Goal: Download file/media

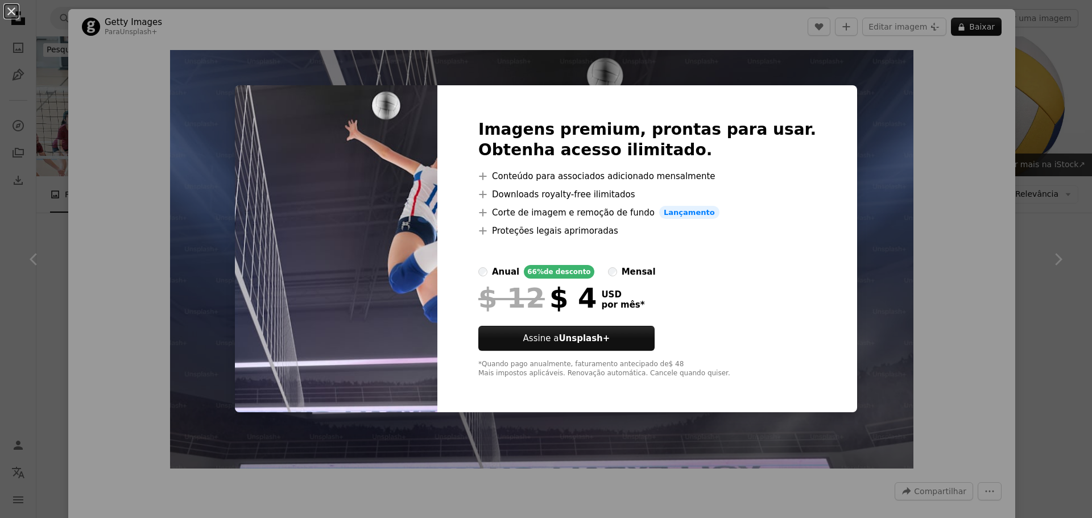
scroll to position [512, 0]
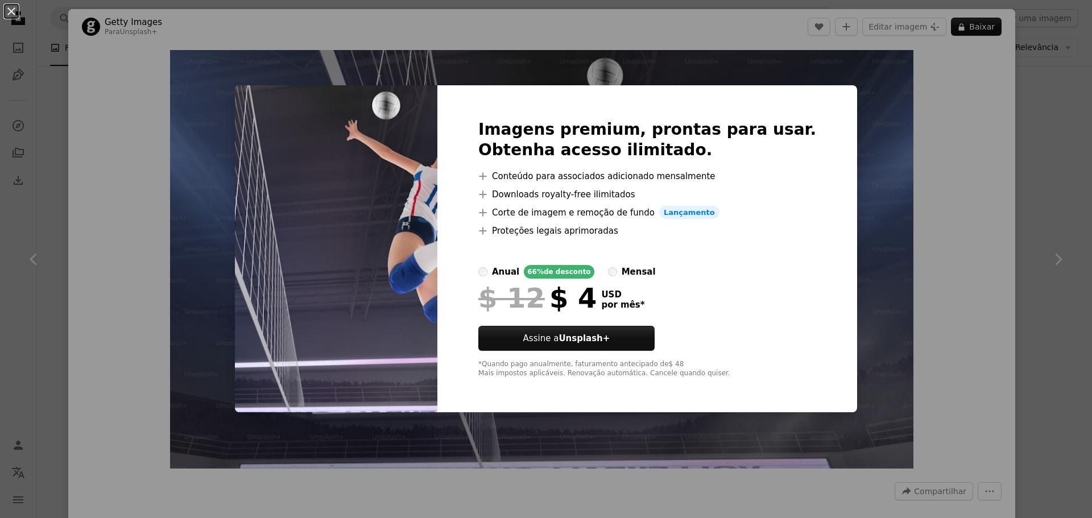
click at [920, 164] on div "An X shape Imagens premium, prontas para usar. Obtenha acesso ilimitado. A plus…" at bounding box center [546, 259] width 1092 height 518
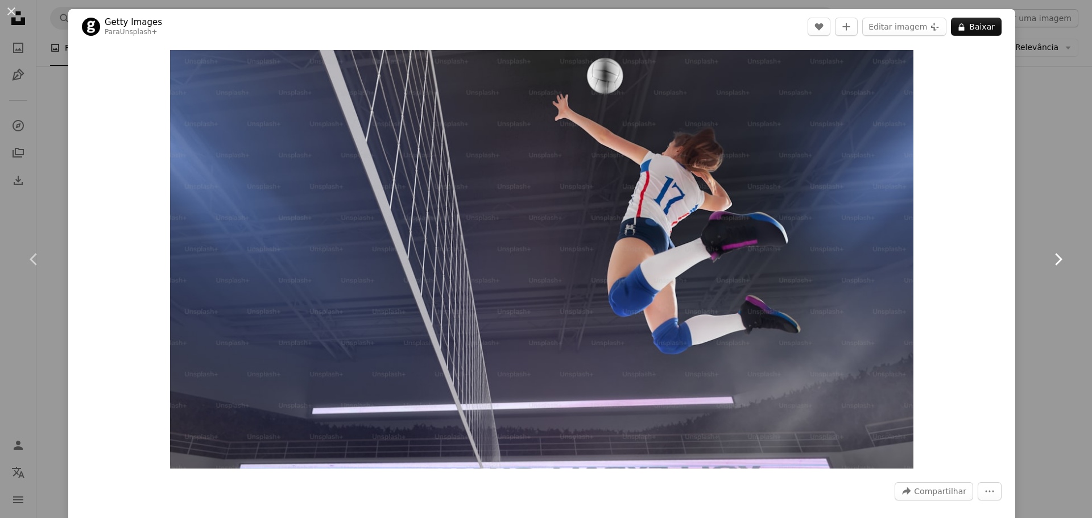
click at [1055, 259] on icon at bounding box center [1058, 259] width 7 height 12
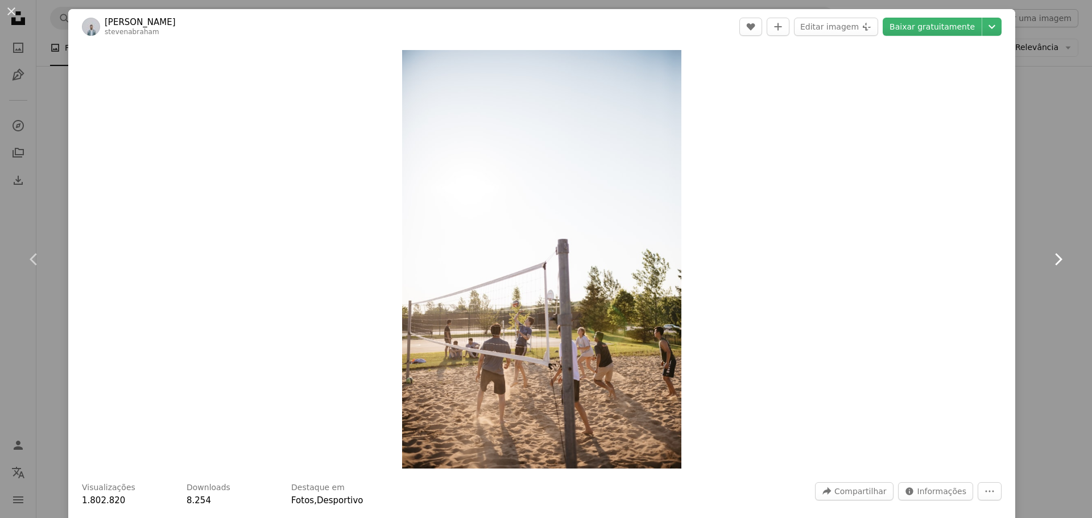
click at [1055, 259] on icon at bounding box center [1058, 259] width 7 height 12
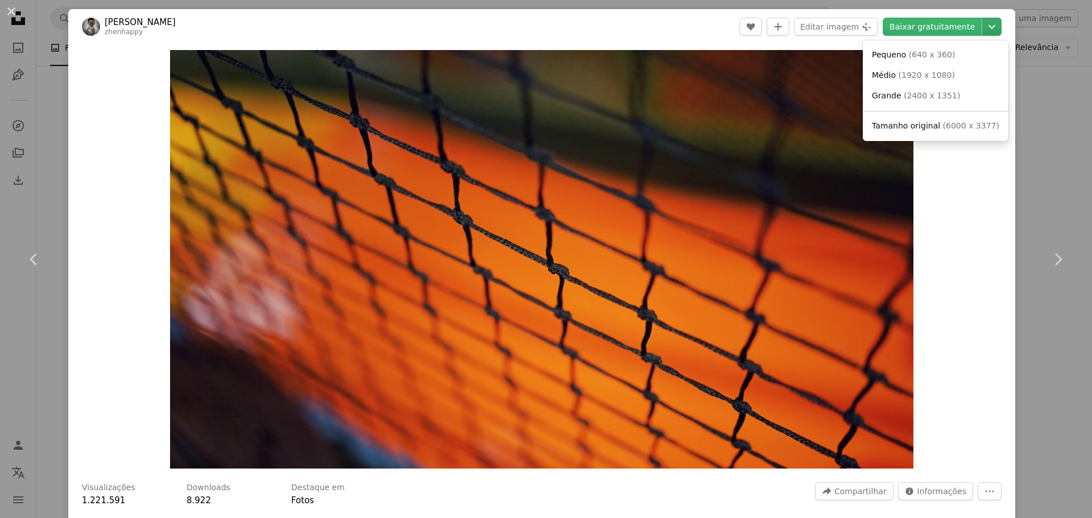
click at [984, 24] on icon "Chevron down" at bounding box center [991, 27] width 18 height 14
click at [902, 130] on span "Tamanho original" at bounding box center [906, 125] width 68 height 9
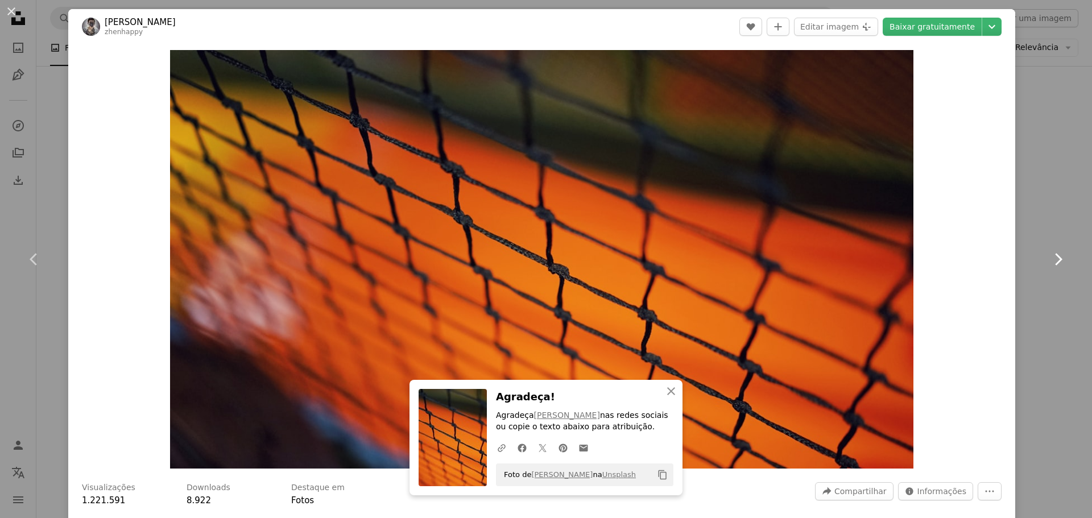
click at [1049, 261] on icon "Chevron right" at bounding box center [1057, 259] width 18 height 18
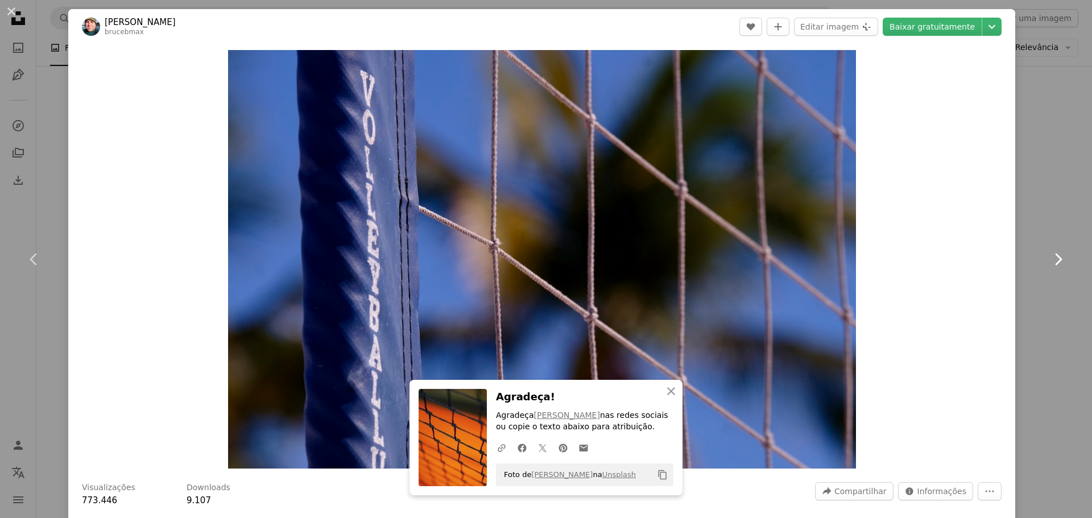
click at [1049, 261] on icon "Chevron right" at bounding box center [1057, 259] width 18 height 18
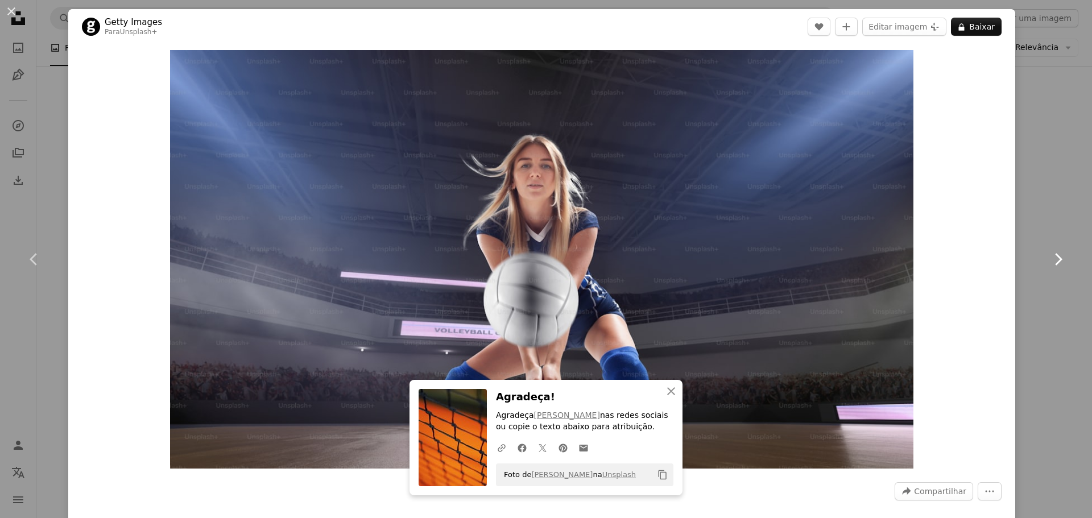
click at [1049, 261] on icon "Chevron right" at bounding box center [1057, 259] width 18 height 18
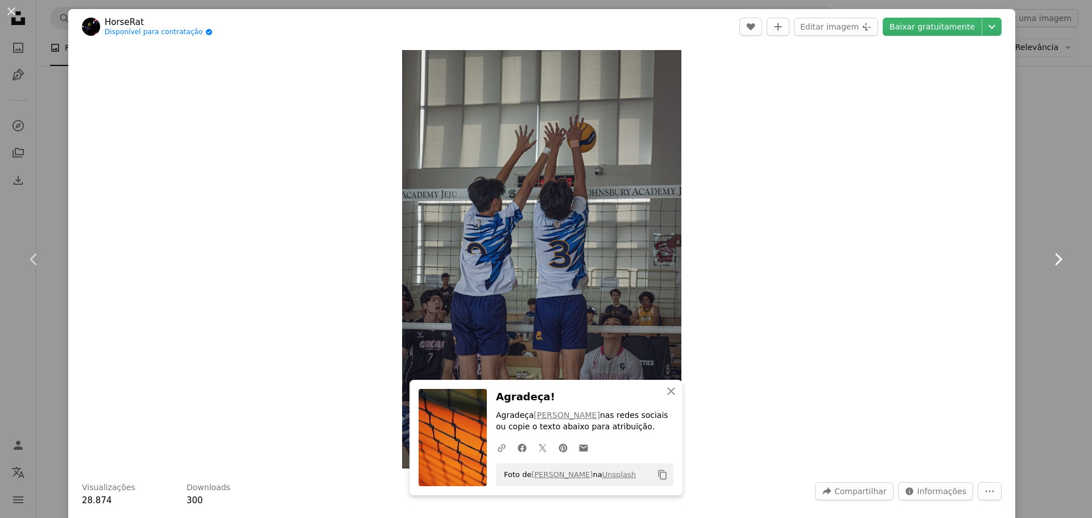
click at [1049, 261] on icon "Chevron right" at bounding box center [1057, 259] width 18 height 18
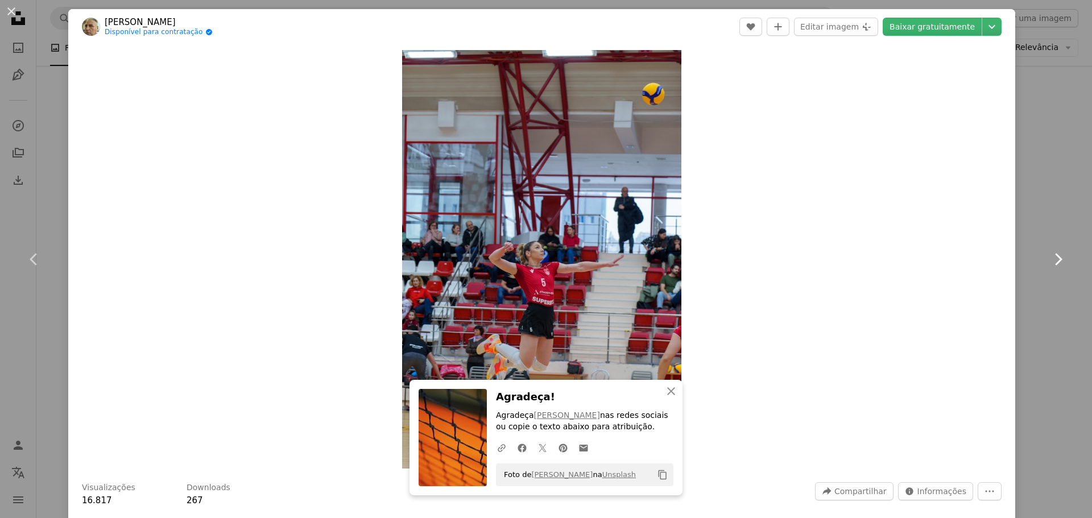
click at [1049, 261] on icon "Chevron right" at bounding box center [1057, 259] width 18 height 18
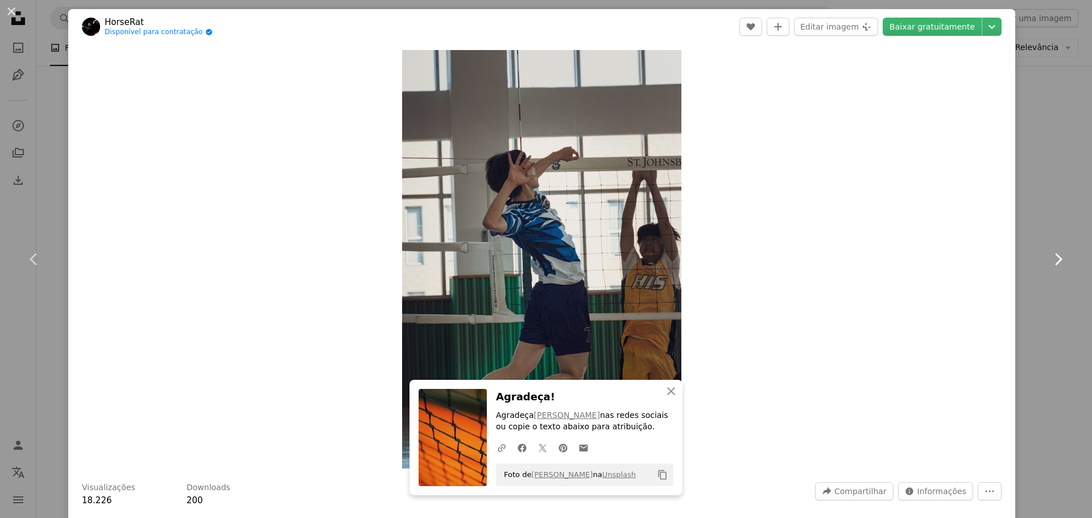
click at [1049, 261] on icon "Chevron right" at bounding box center [1057, 259] width 18 height 18
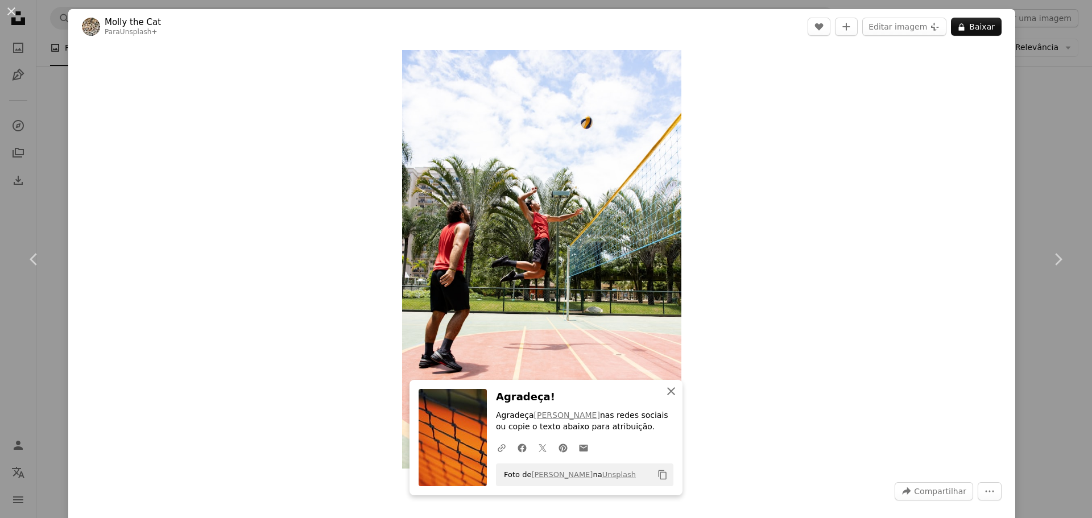
click at [664, 397] on icon "An X shape" at bounding box center [671, 391] width 14 height 14
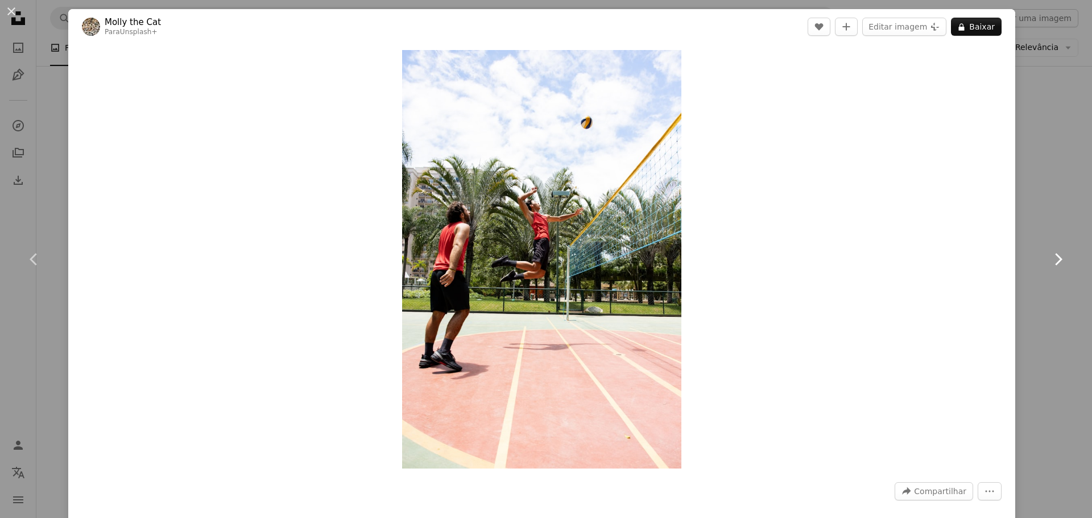
click at [1048, 259] on icon "Chevron right" at bounding box center [1057, 259] width 18 height 18
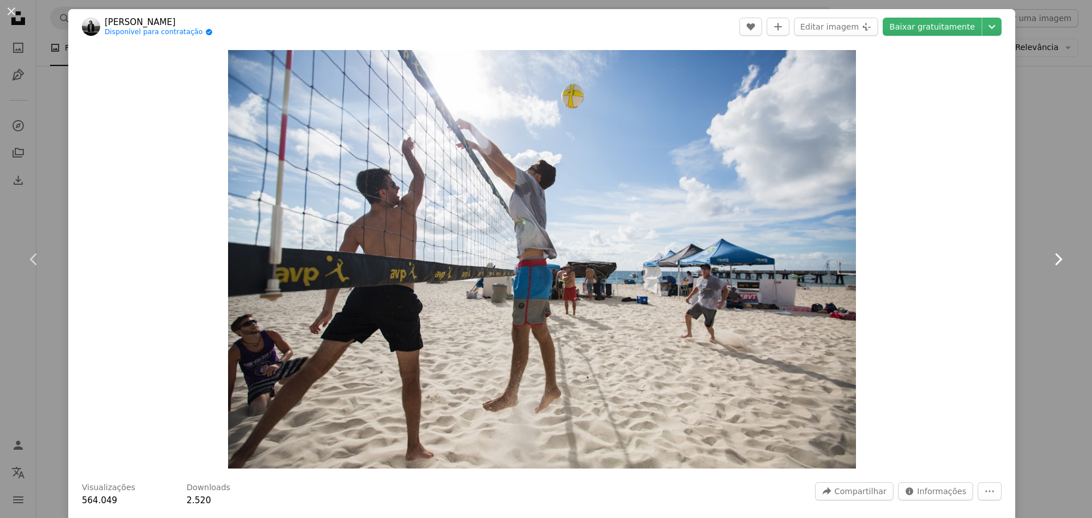
click at [1048, 259] on icon "Chevron right" at bounding box center [1057, 259] width 18 height 18
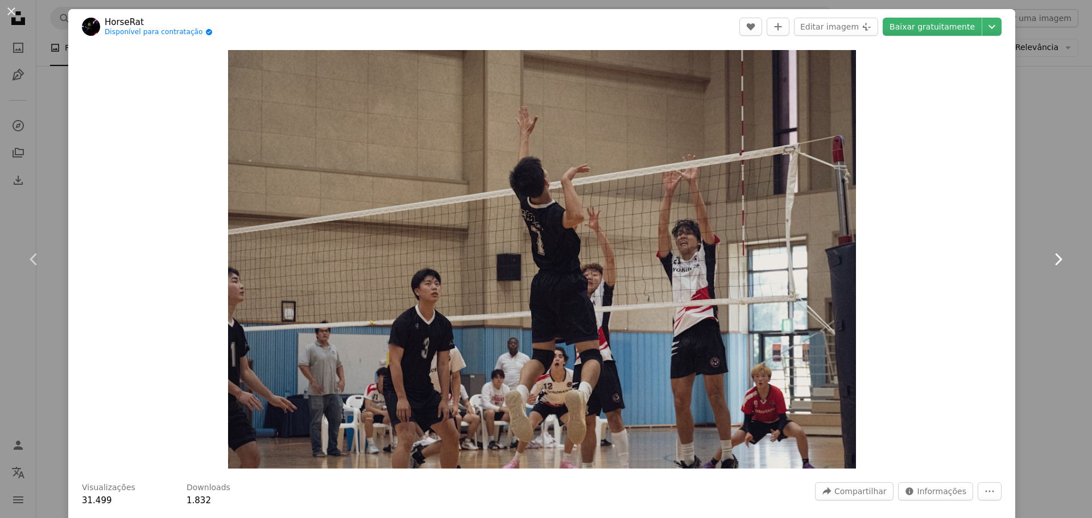
click at [1048, 259] on icon "Chevron right" at bounding box center [1057, 259] width 18 height 18
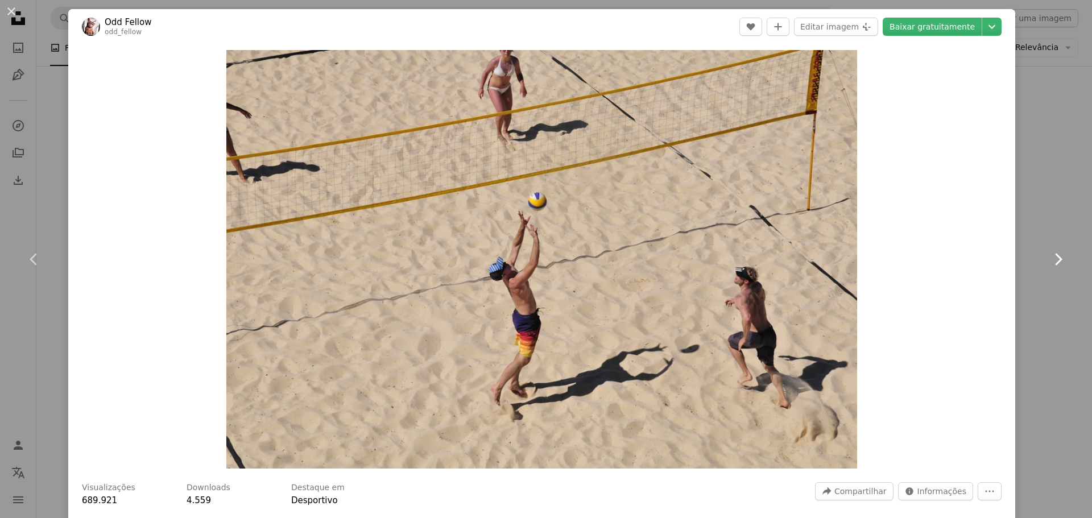
click at [1048, 259] on icon "Chevron right" at bounding box center [1057, 259] width 18 height 18
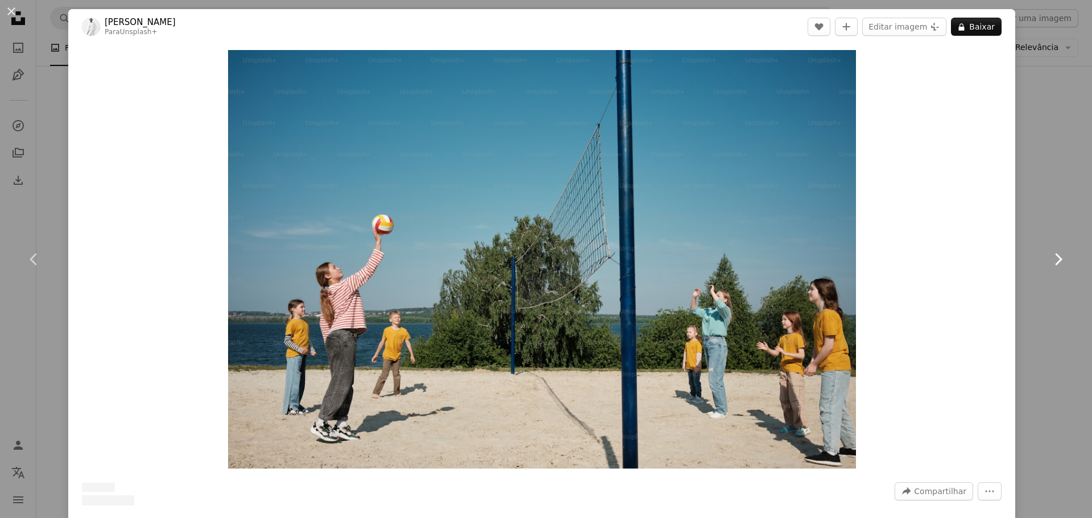
click at [1048, 259] on icon "Chevron right" at bounding box center [1057, 259] width 18 height 18
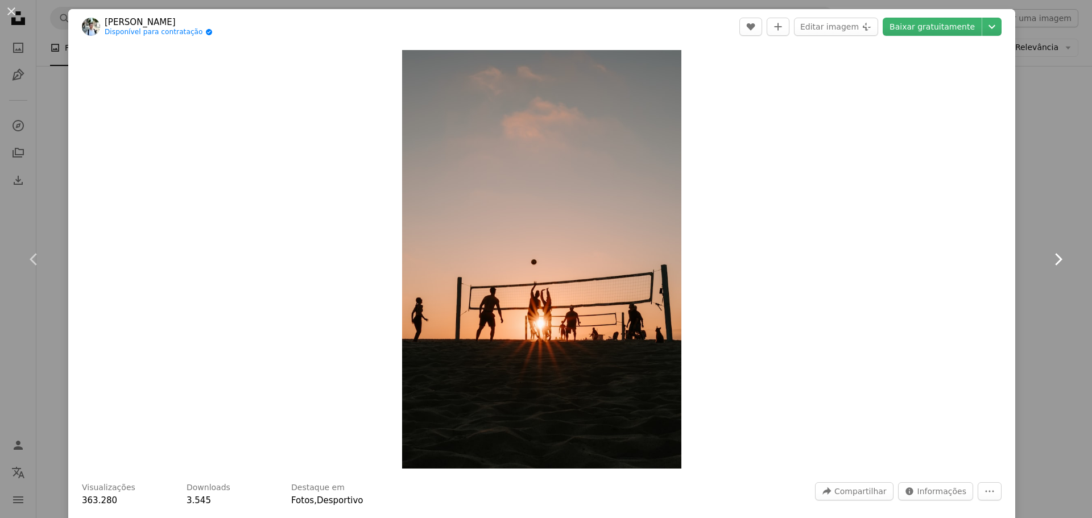
click at [1048, 259] on icon "Chevron right" at bounding box center [1057, 259] width 18 height 18
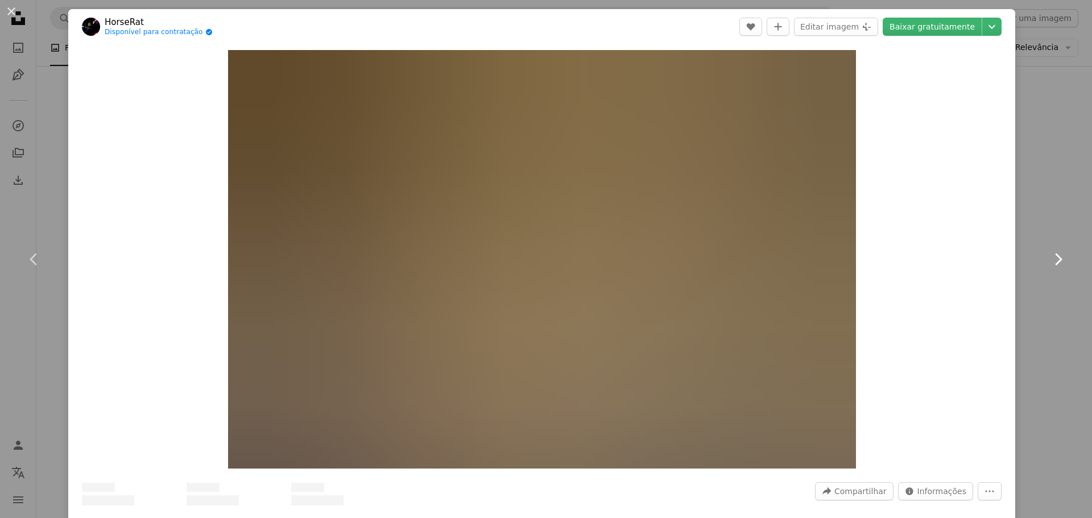
click at [1048, 259] on icon "Chevron right" at bounding box center [1057, 259] width 18 height 18
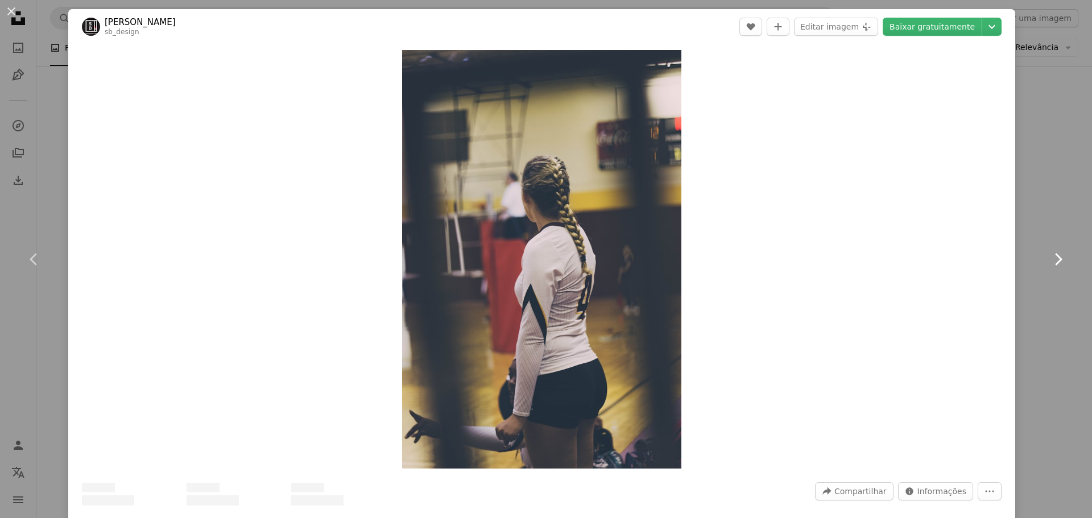
click at [1048, 259] on icon "Chevron right" at bounding box center [1057, 259] width 18 height 18
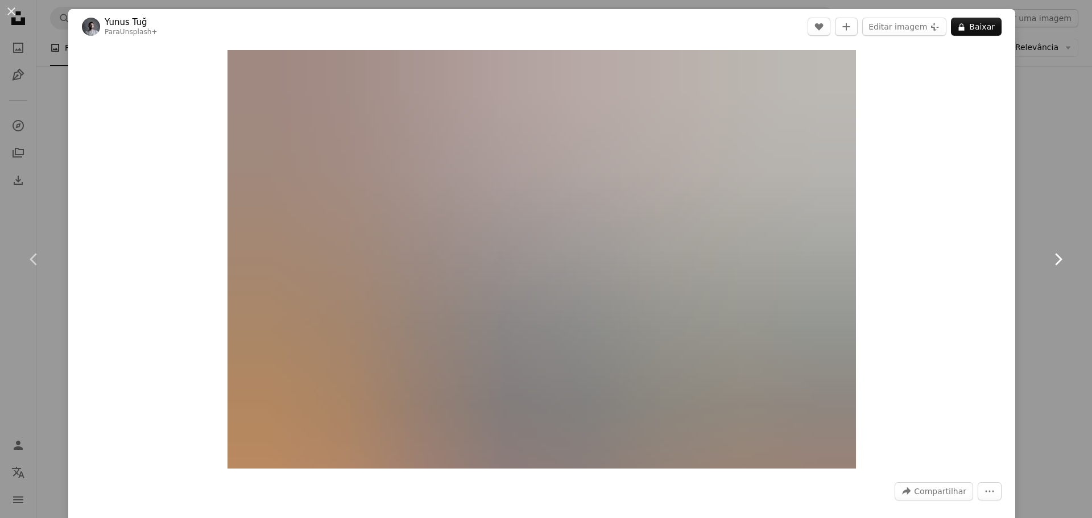
click at [1048, 259] on icon "Chevron right" at bounding box center [1057, 259] width 18 height 18
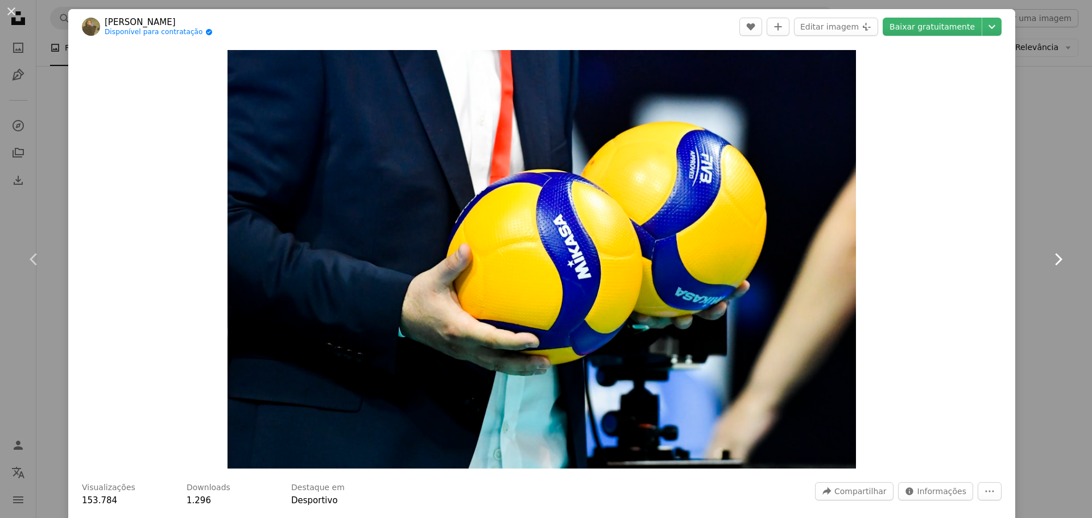
click at [1048, 259] on icon "Chevron right" at bounding box center [1057, 259] width 18 height 18
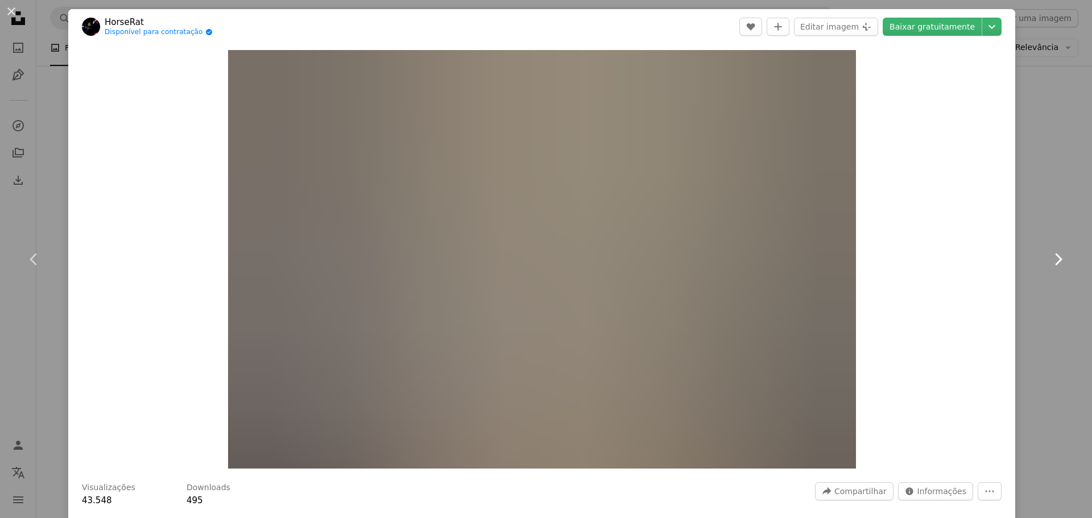
click at [1050, 259] on icon "Chevron right" at bounding box center [1057, 259] width 18 height 18
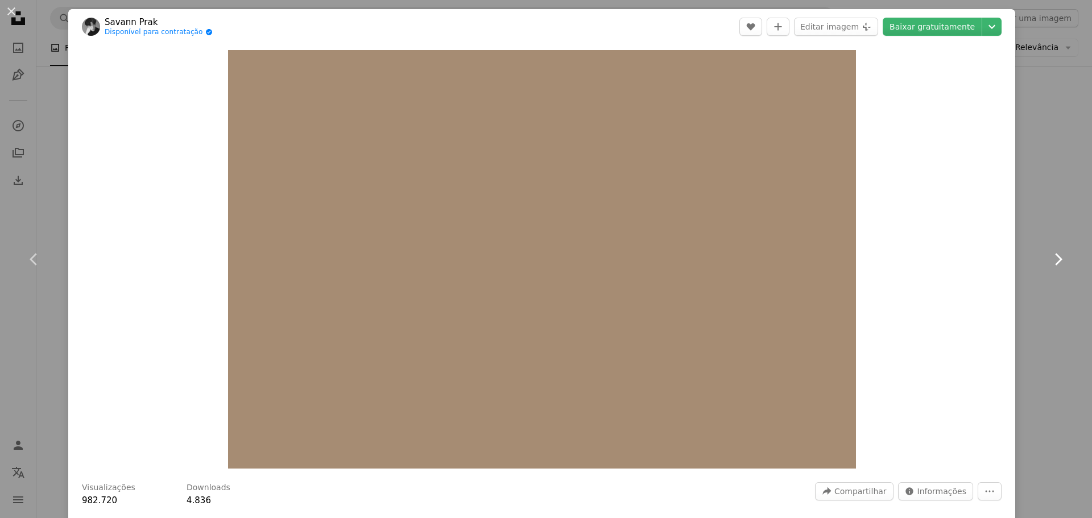
click at [1050, 259] on icon "Chevron right" at bounding box center [1057, 259] width 18 height 18
